Goal: Find specific page/section: Find specific page/section

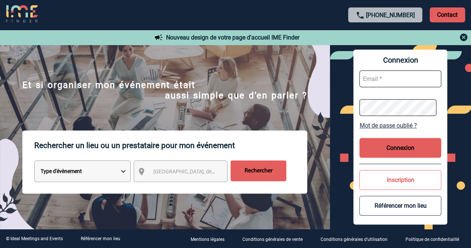
scroll to position [39, 0]
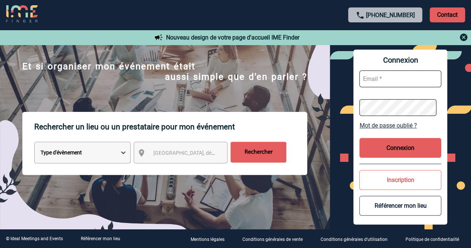
type input "commercial@maisonhelermetz.com"
click at [166, 152] on span "Ville, département, région..." at bounding box center [205, 153] width 104 height 6
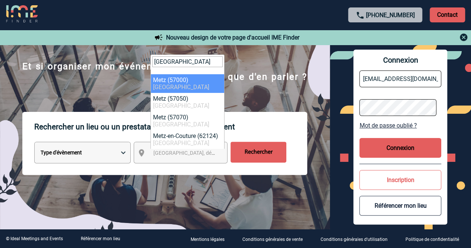
type input "metz"
select select "23002"
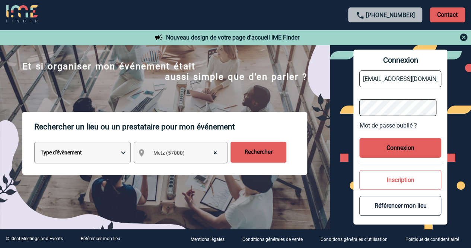
click at [256, 164] on div "Rechercher" at bounding box center [259, 155] width 56 height 26
click at [249, 143] on input "Rechercher" at bounding box center [259, 152] width 56 height 21
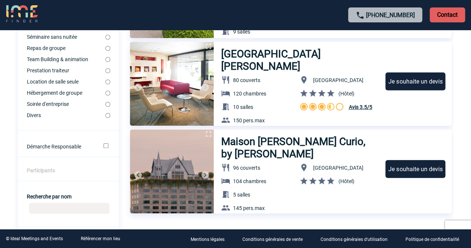
scroll to position [158, 0]
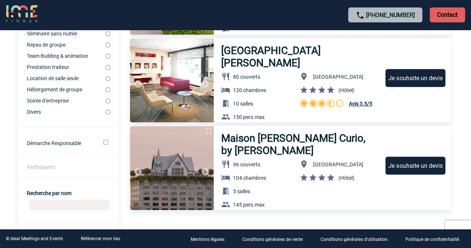
click at [205, 171] on img at bounding box center [205, 171] width 9 height 9
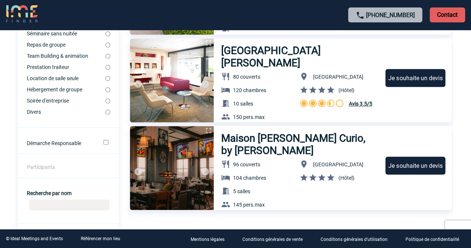
click at [205, 171] on img at bounding box center [205, 171] width 9 height 9
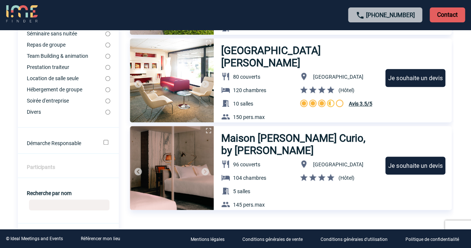
click at [205, 171] on img at bounding box center [205, 171] width 9 height 9
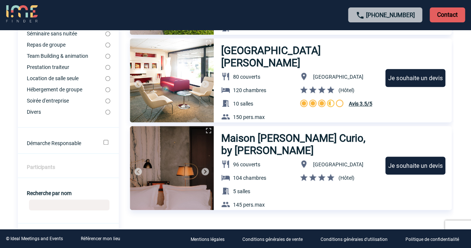
click at [205, 171] on img at bounding box center [205, 171] width 9 height 9
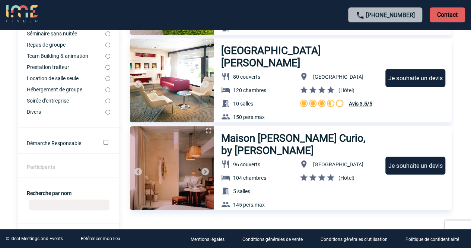
click at [205, 171] on img at bounding box center [205, 171] width 9 height 9
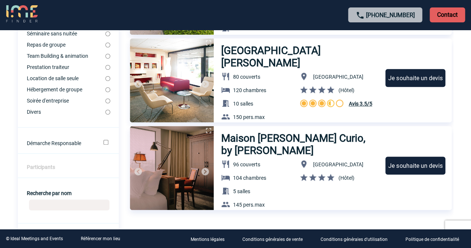
click at [205, 171] on img at bounding box center [205, 171] width 9 height 9
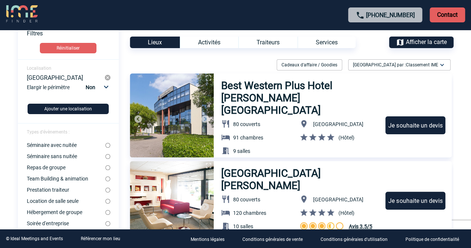
scroll to position [0, 0]
